Goal: Use online tool/utility

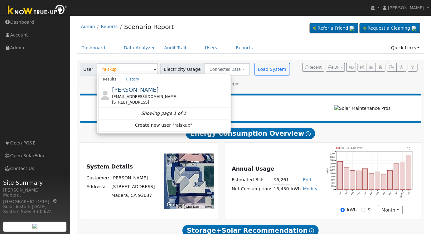
click at [144, 93] on div "Timothy Raiskup raiskupracing@sbcglobal.net 2520 Dovewood Avenue, Clovis, CA 93…" at bounding box center [170, 96] width 116 height 20
type input "[PERSON_NAME]"
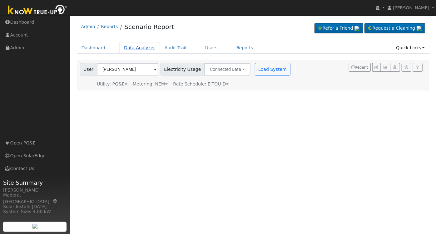
click at [133, 46] on link "Data Analyzer" at bounding box center [139, 48] width 41 height 12
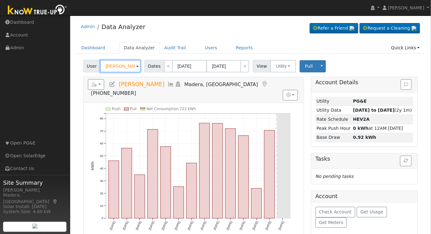
click at [115, 67] on input "[PERSON_NAME]" at bounding box center [120, 66] width 41 height 12
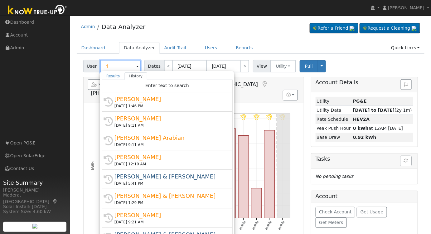
type input "r"
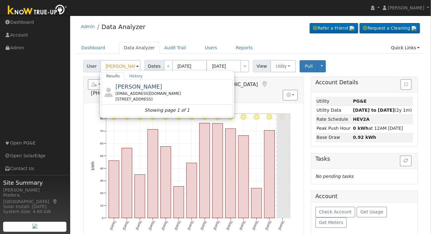
click at [125, 85] on span "[PERSON_NAME]" at bounding box center [138, 86] width 47 height 7
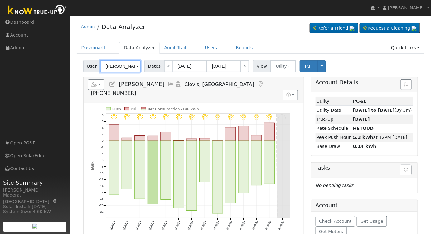
click at [129, 68] on input "[PERSON_NAME]" at bounding box center [120, 66] width 41 height 12
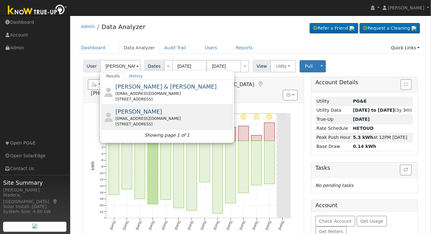
click at [153, 114] on div "[PERSON_NAME] [EMAIL_ADDRESS][DOMAIN_NAME] [STREET_ADDRESS]" at bounding box center [173, 117] width 116 height 20
type input "[PERSON_NAME]"
